Goal: Task Accomplishment & Management: Manage account settings

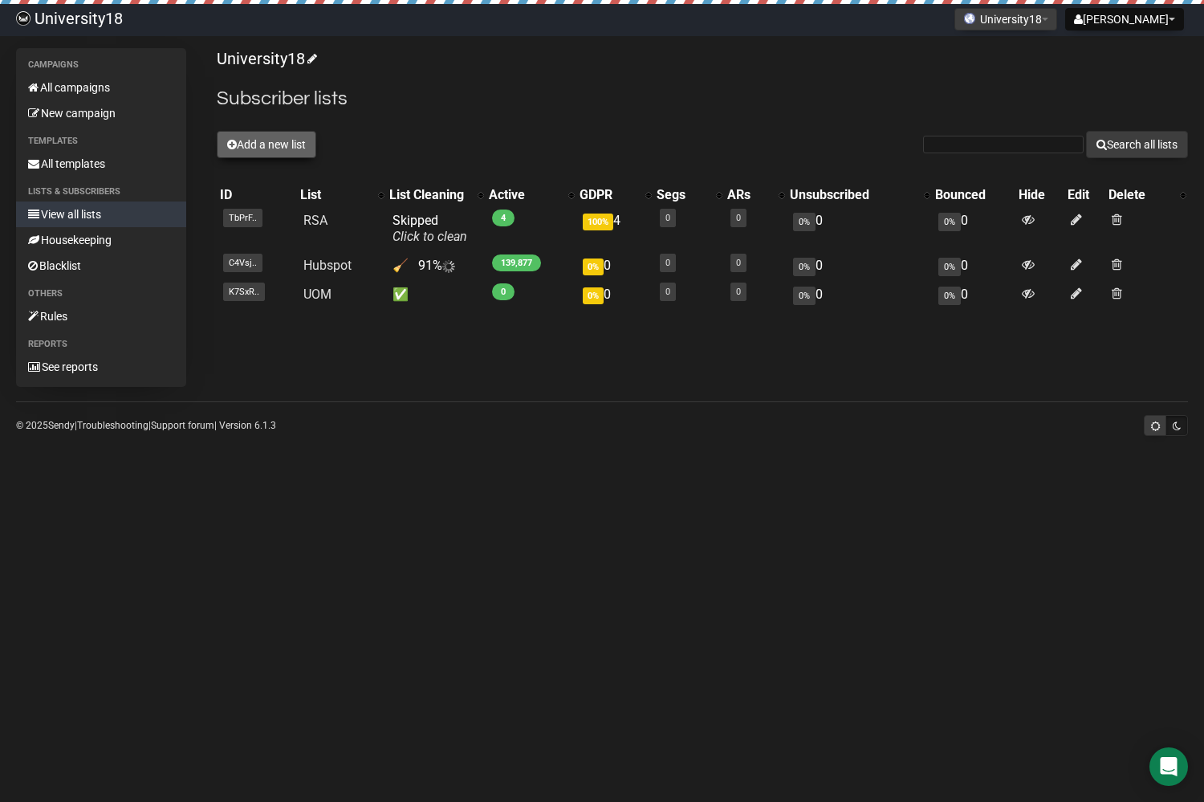
click at [270, 142] on button "Add a new list" at bounding box center [267, 144] width 100 height 27
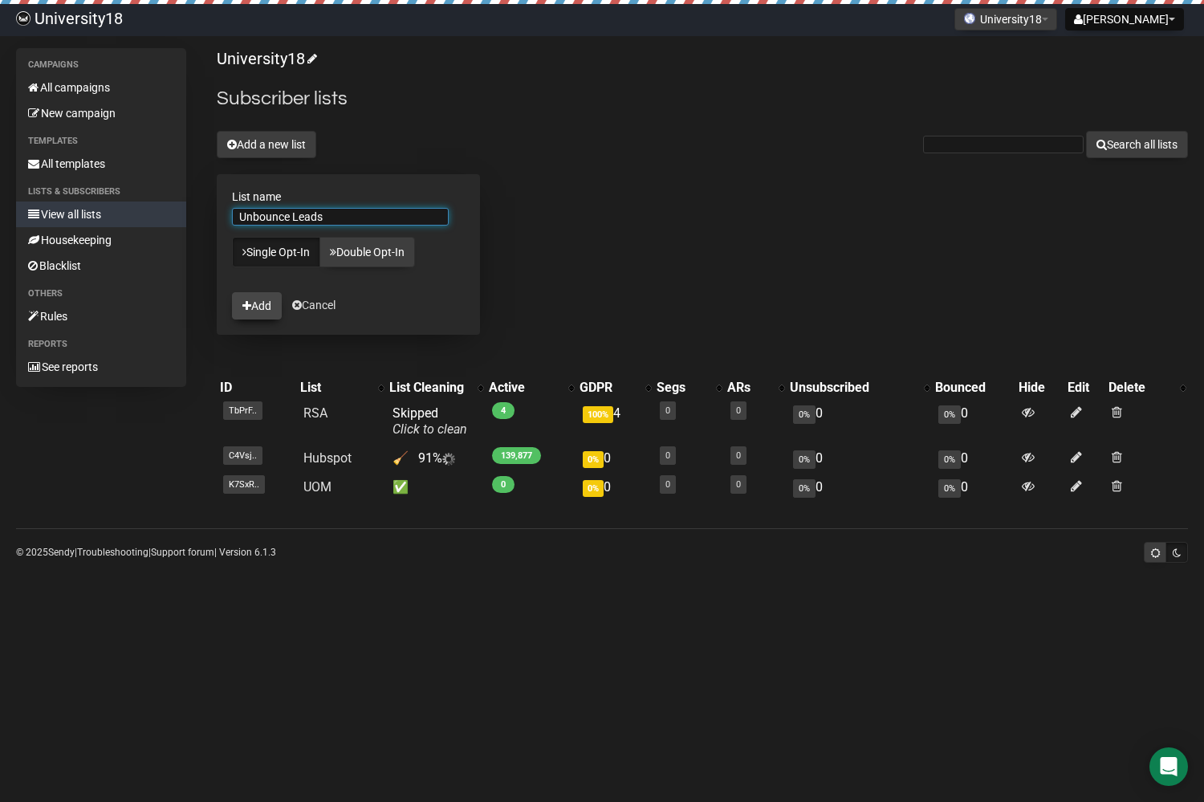
type input "Unbounce Leads"
click at [258, 306] on button "Add" at bounding box center [257, 305] width 50 height 27
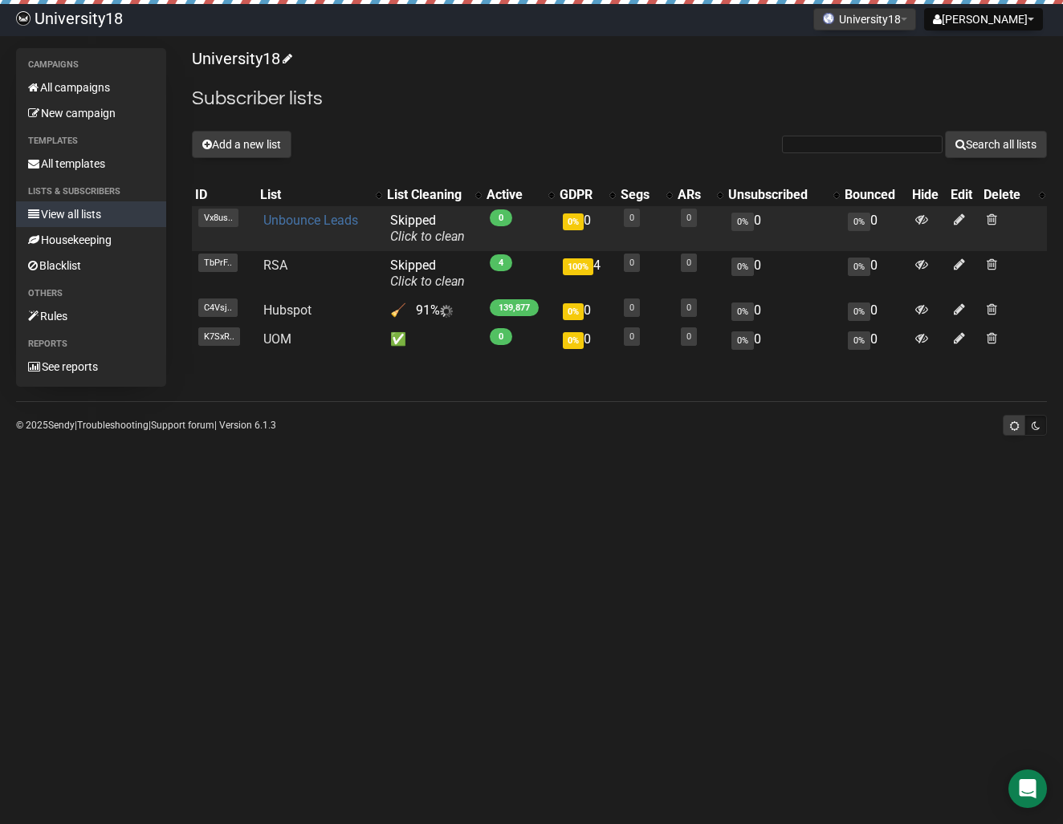
click at [289, 221] on link "Unbounce Leads" at bounding box center [310, 220] width 95 height 15
click at [300, 218] on link "Unbounce Leads" at bounding box center [310, 220] width 95 height 15
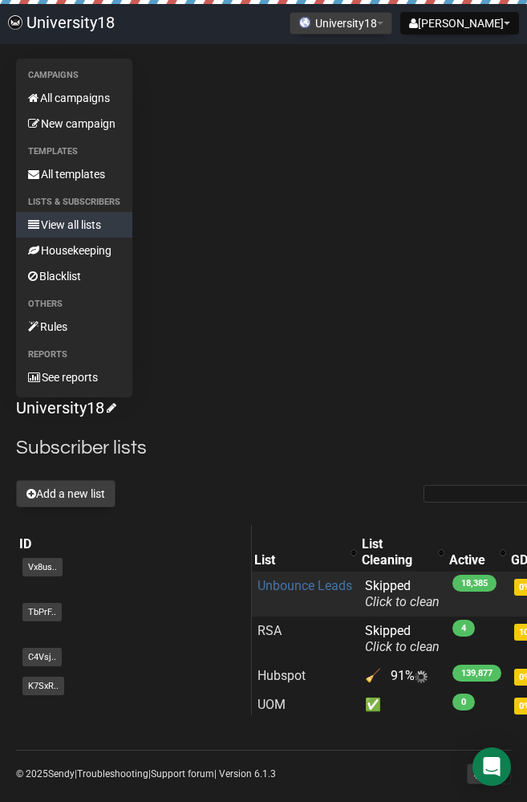
click at [267, 585] on link "Unbounce Leads" at bounding box center [305, 585] width 95 height 15
click at [303, 587] on link "Unbounce Leads" at bounding box center [305, 585] width 95 height 15
click at [311, 586] on link "Unbounce Leads" at bounding box center [305, 585] width 95 height 15
click at [304, 584] on link "Unbounce Leads" at bounding box center [305, 585] width 95 height 15
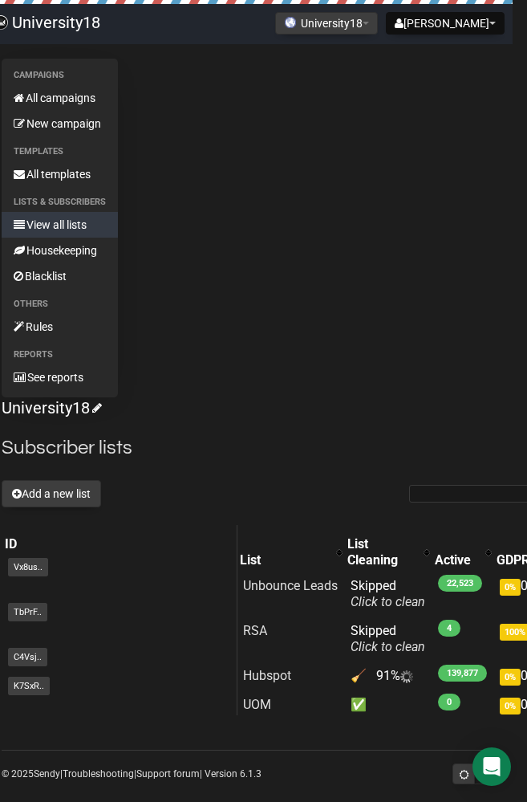
scroll to position [0, 14]
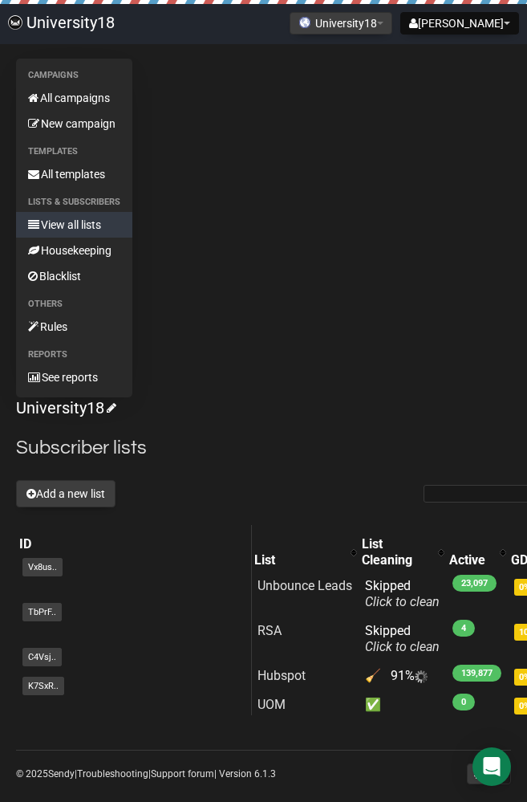
scroll to position [0, 14]
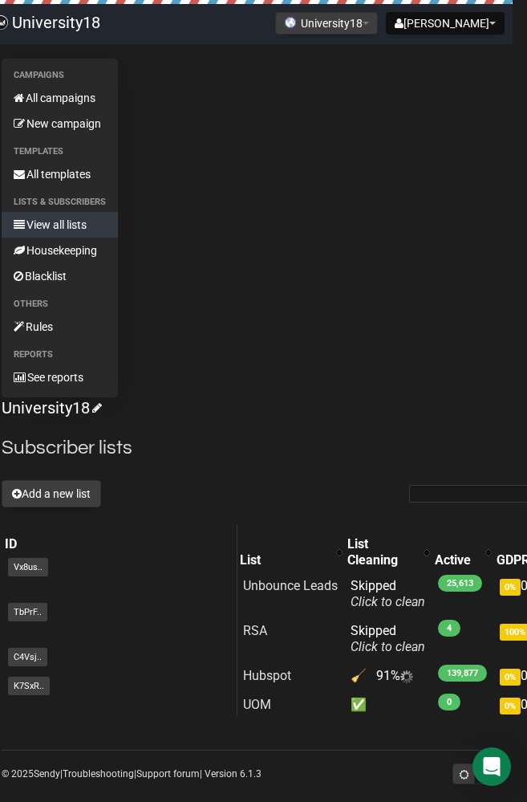
click at [344, 430] on div "University18 Subscriber lists Add a new list Search all lists List name Single …" at bounding box center [338, 566] width 673 height 338
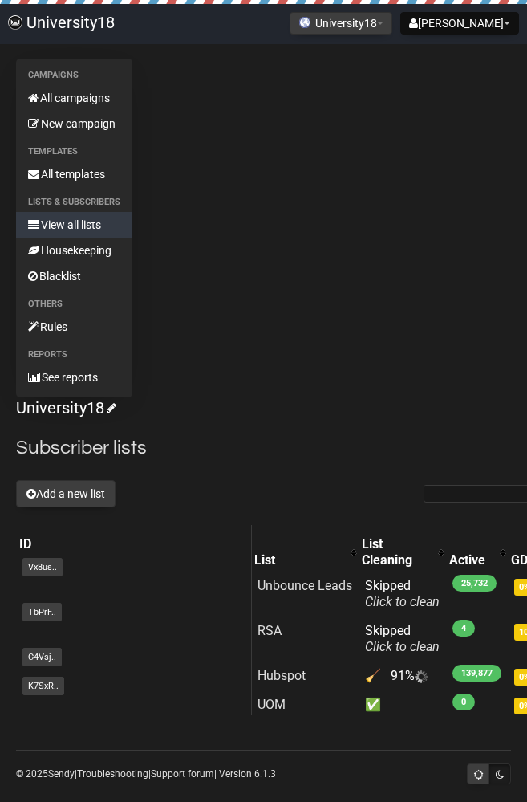
scroll to position [0, 14]
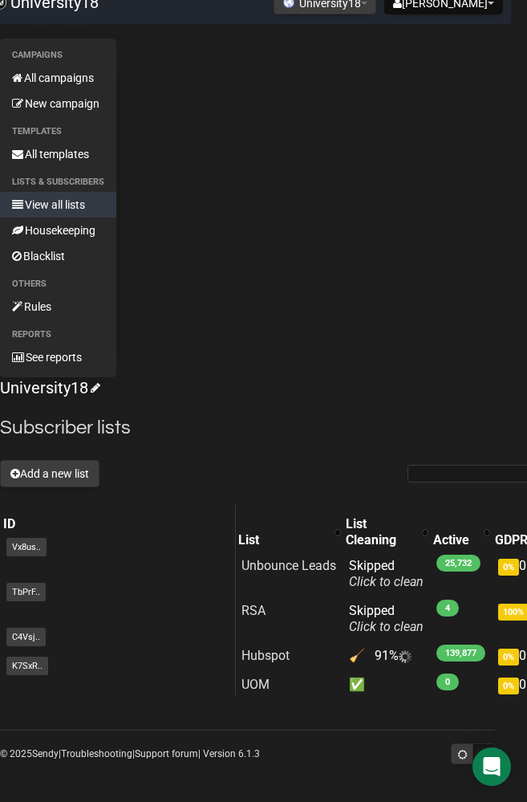
scroll to position [20, 16]
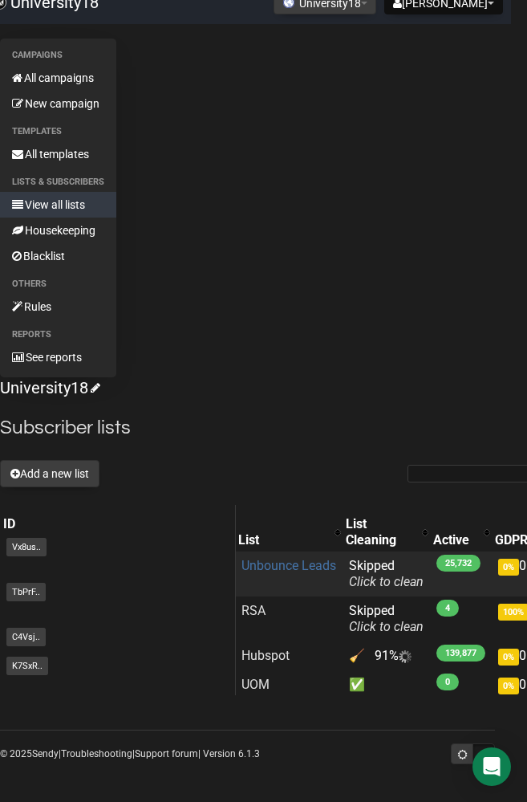
click at [270, 570] on link "Unbounce Leads" at bounding box center [289, 565] width 95 height 15
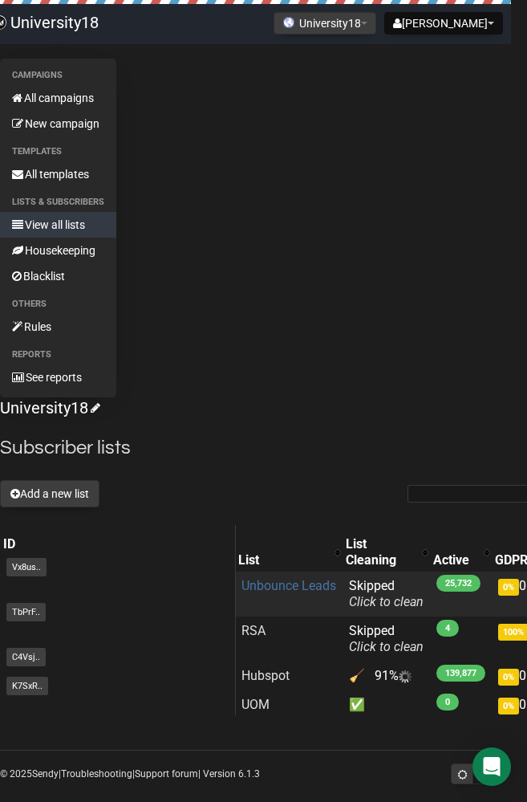
scroll to position [0, 16]
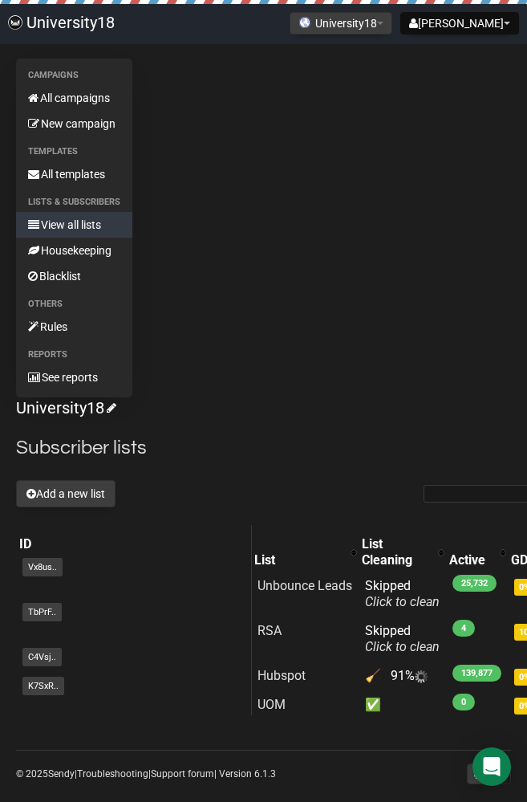
scroll to position [0, 16]
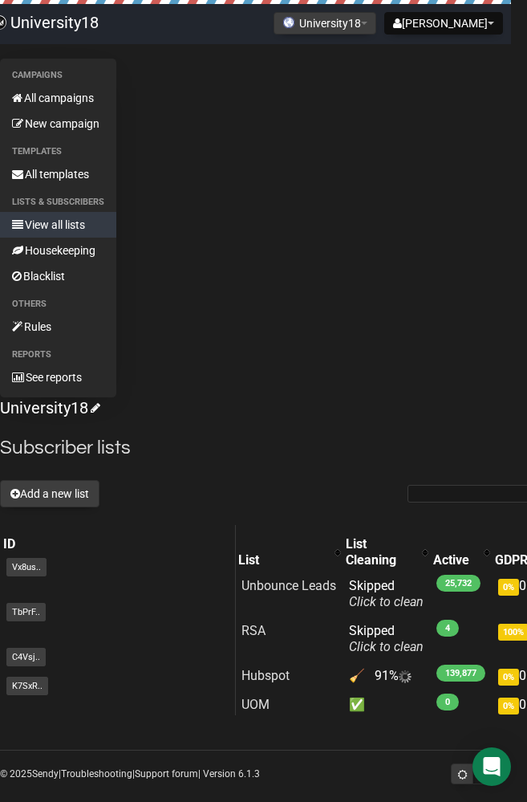
click at [259, 397] on div "Campaigns All campaigns New campaign Templates All templates Lists & subscriber…" at bounding box center [247, 397] width 495 height 677
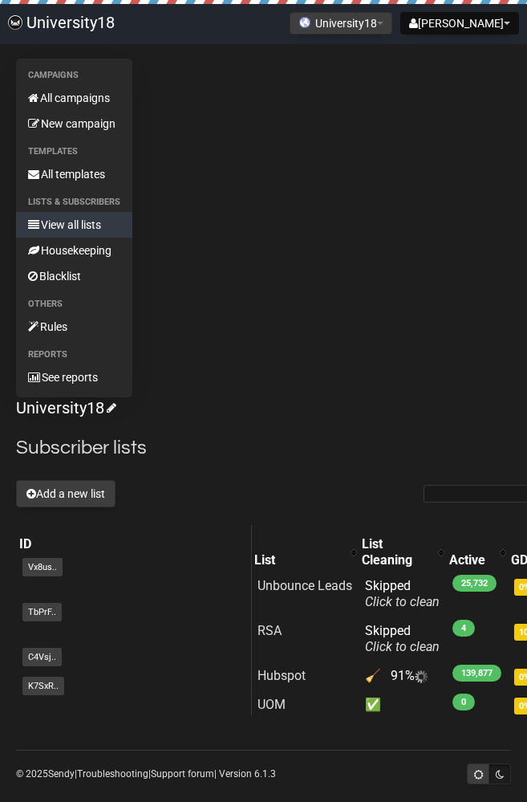
scroll to position [0, 16]
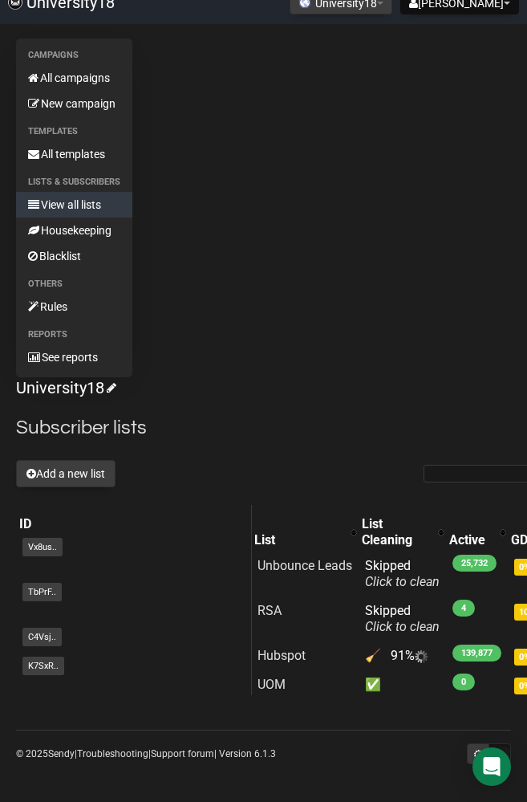
scroll to position [20, 0]
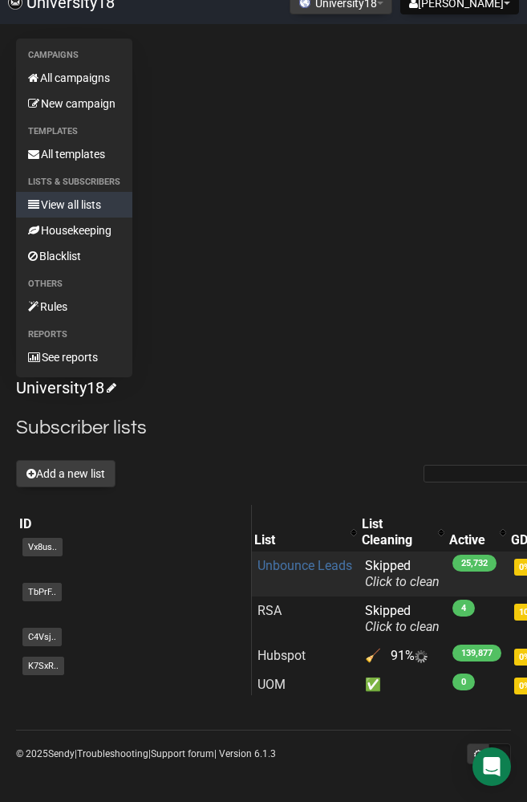
click at [299, 564] on link "Unbounce Leads" at bounding box center [305, 565] width 95 height 15
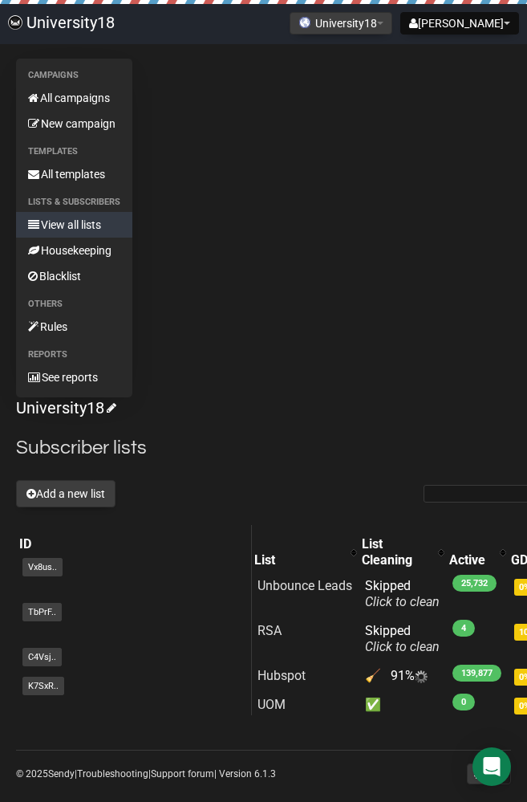
scroll to position [0, 16]
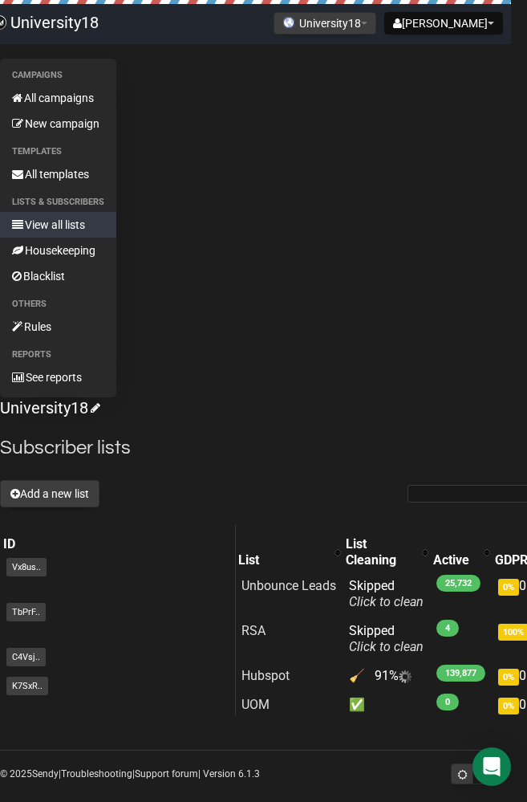
scroll to position [0, 16]
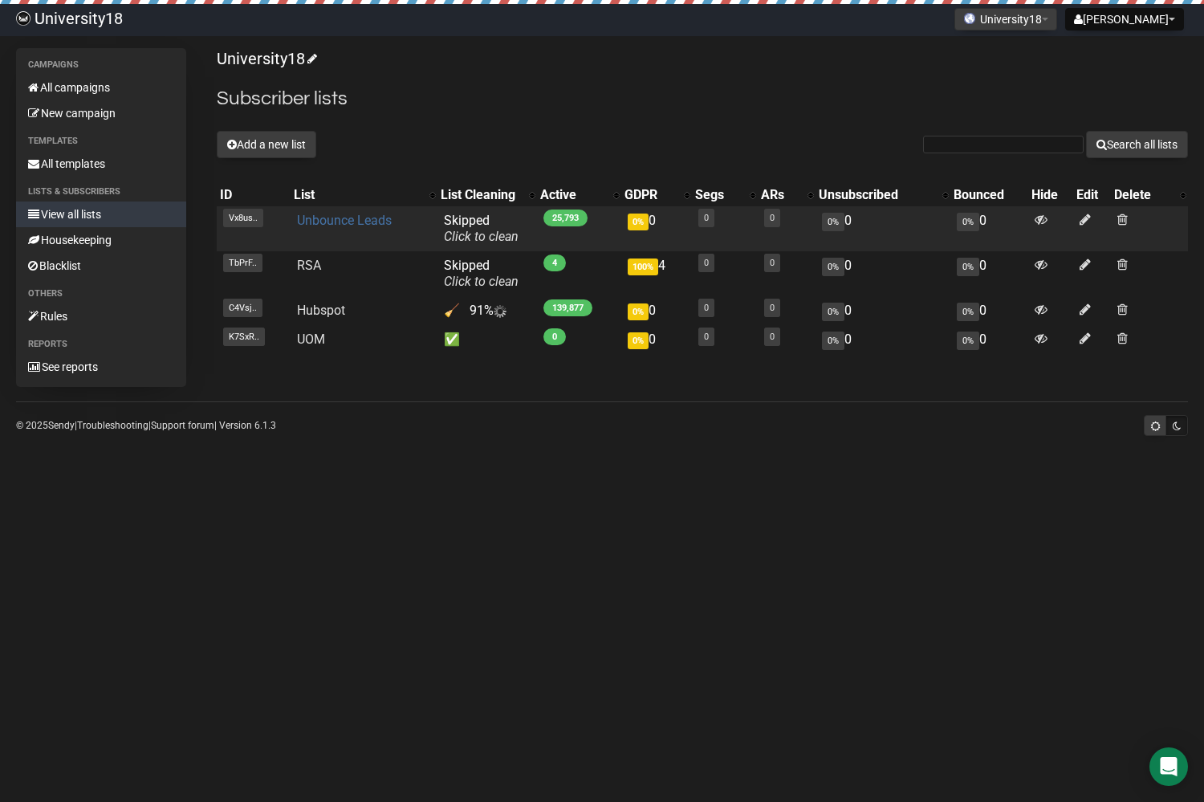
click at [360, 218] on link "Unbounce Leads" at bounding box center [344, 220] width 95 height 15
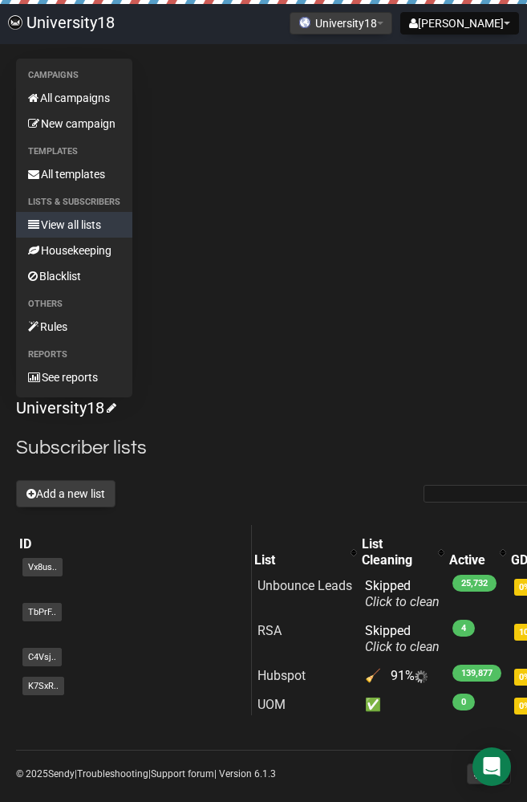
scroll to position [0, 16]
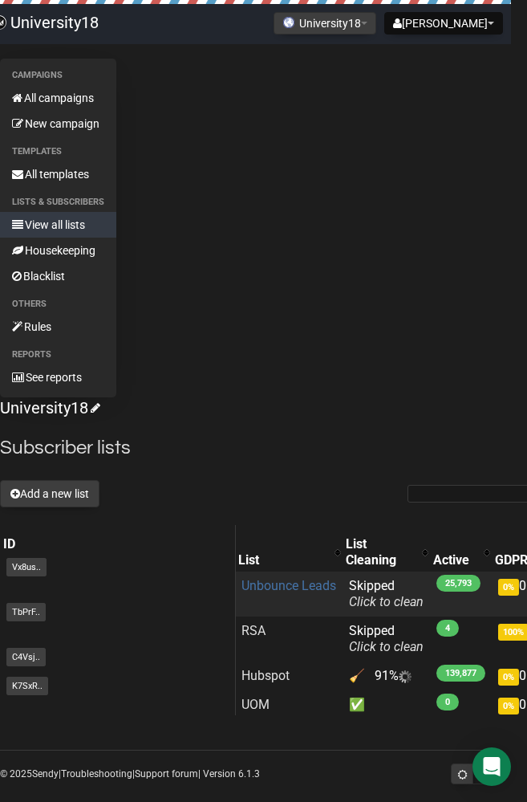
click at [283, 590] on link "Unbounce Leads" at bounding box center [289, 585] width 95 height 15
